Goal: Transaction & Acquisition: Purchase product/service

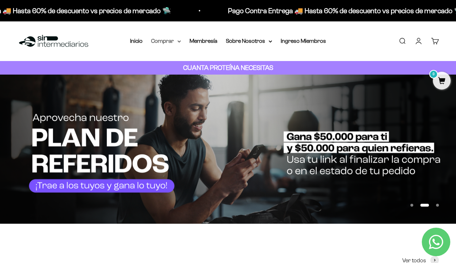
click at [168, 42] on summary "Comprar" at bounding box center [166, 40] width 30 height 9
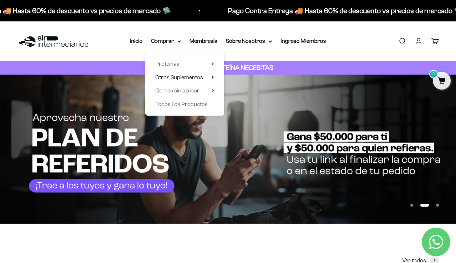
click at [203, 77] on summary "Otros Suplementos" at bounding box center [184, 77] width 59 height 9
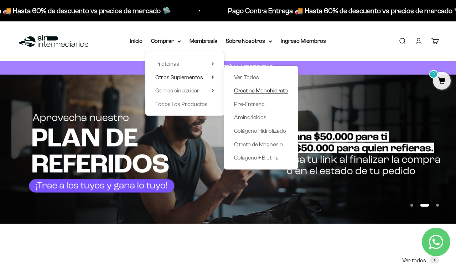
click at [236, 90] on span "Creatina Monohidrato" at bounding box center [261, 90] width 54 height 6
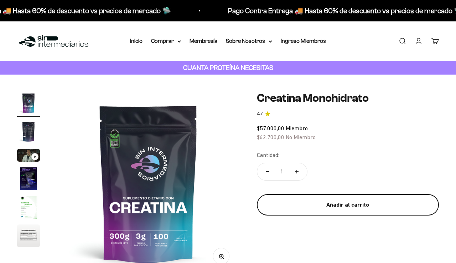
click at [341, 200] on div "Añadir al carrito" at bounding box center [348, 204] width 154 height 9
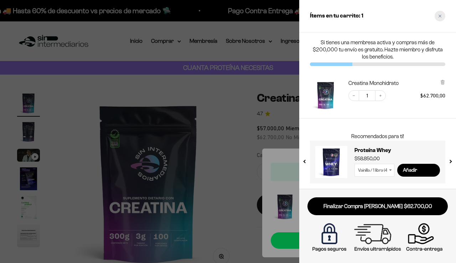
click at [441, 18] on div "Close cart" at bounding box center [440, 16] width 11 height 11
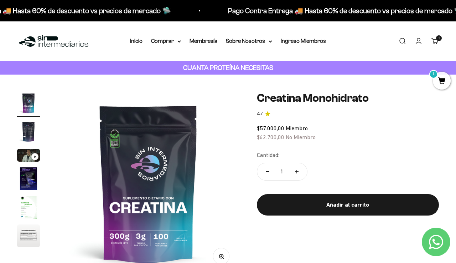
click at [172, 46] on div "Menú Buscar Inicio Comprar Proteínas Ver Todos Whey Iso Vegan Pancakes Pre-Entr…" at bounding box center [228, 41] width 456 height 40
click at [171, 41] on summary "Comprar" at bounding box center [166, 40] width 30 height 9
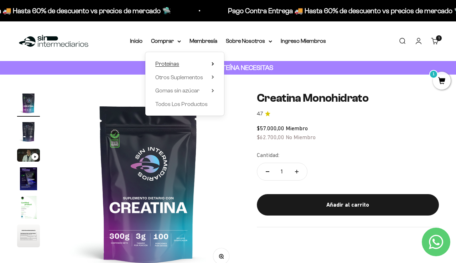
click at [191, 62] on summary "Proteínas" at bounding box center [184, 63] width 59 height 9
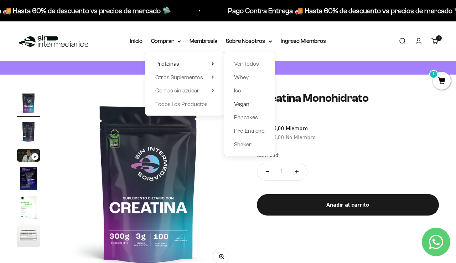
click at [235, 104] on span "Vegan" at bounding box center [241, 104] width 15 height 6
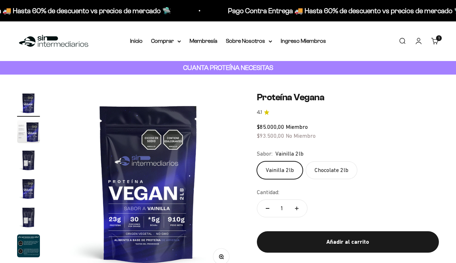
scroll to position [62, 0]
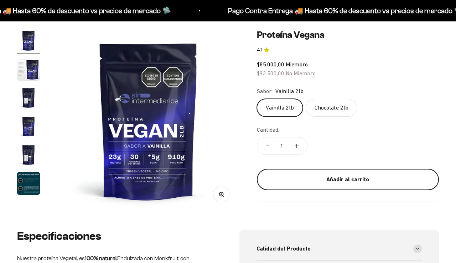
click at [302, 190] on button "Añadir al carrito" at bounding box center [348, 179] width 182 height 21
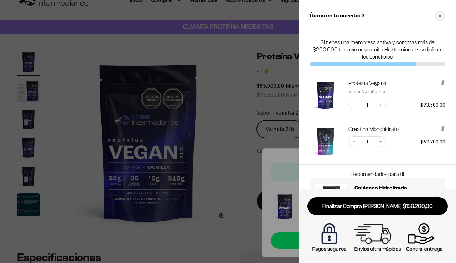
scroll to position [38, 0]
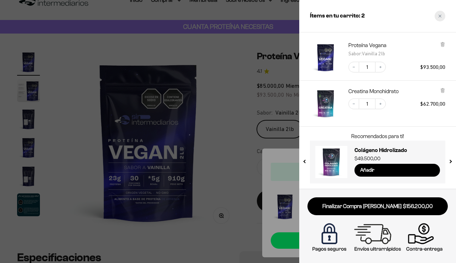
click at [440, 19] on div "Close cart" at bounding box center [440, 16] width 11 height 11
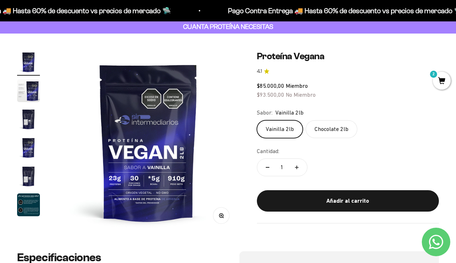
click at [439, 77] on span "2" at bounding box center [442, 81] width 18 height 18
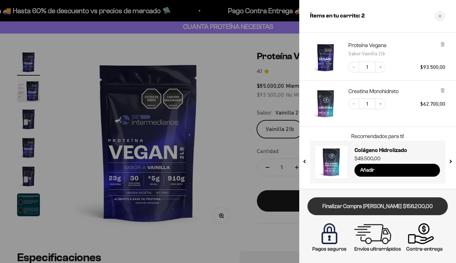
click at [356, 209] on link "Finalizar Compra Segura $156.200,00" at bounding box center [378, 206] width 140 height 18
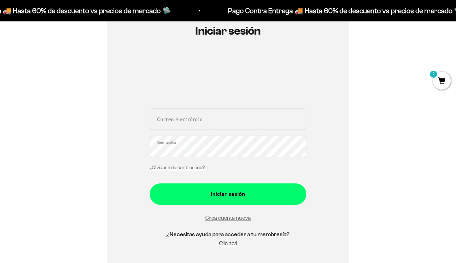
scroll to position [84, 0]
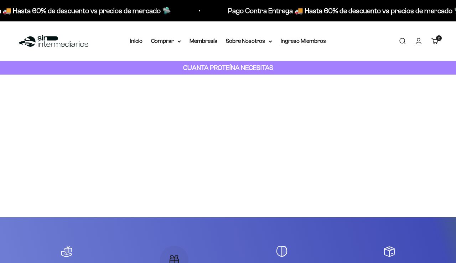
click at [436, 42] on link "Carrito 2 artículos 2" at bounding box center [435, 41] width 8 height 8
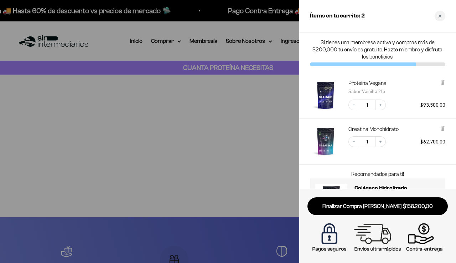
scroll to position [38, 0]
